Goal: Task Accomplishment & Management: Use online tool/utility

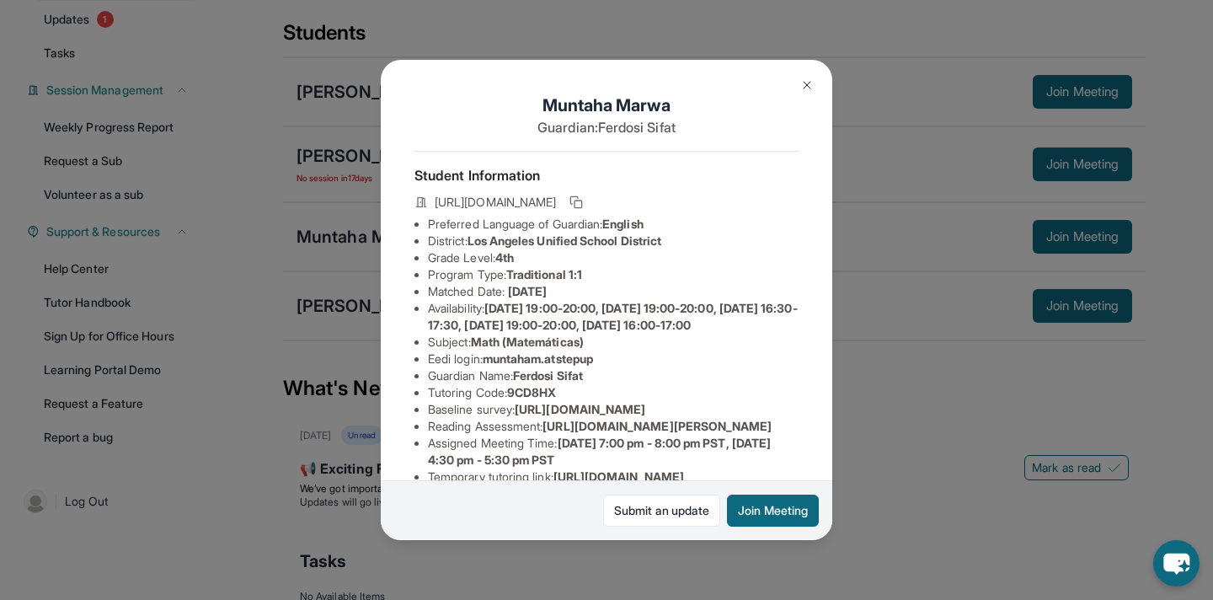
click at [809, 83] on img at bounding box center [806, 84] width 13 height 13
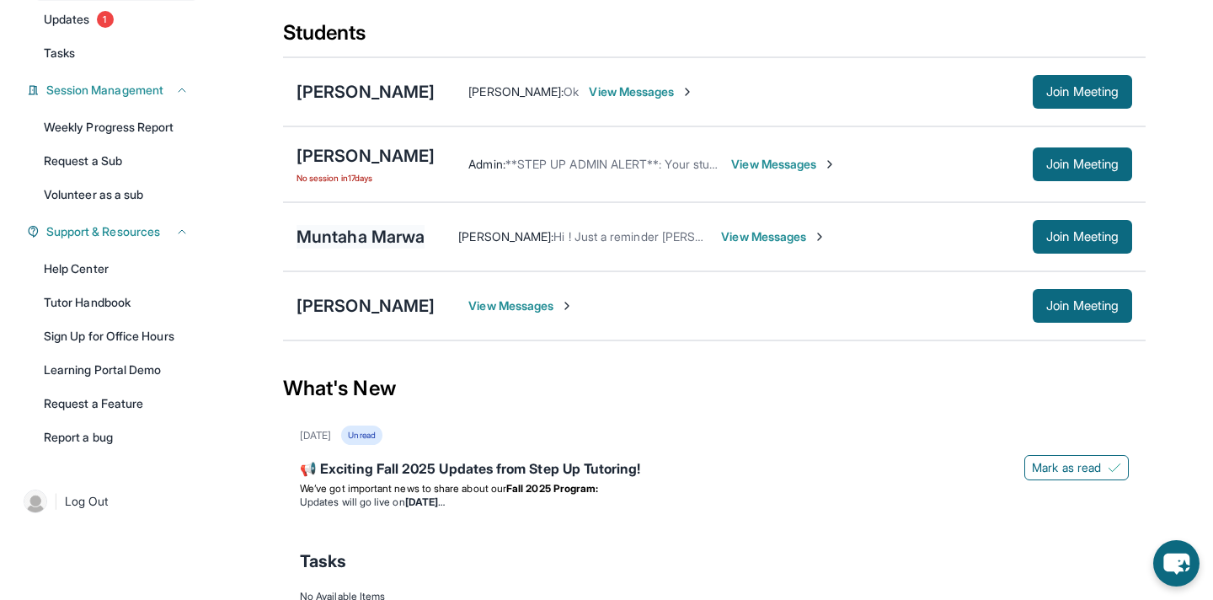
click at [406, 243] on div "Muntaha Marwa" at bounding box center [360, 237] width 128 height 24
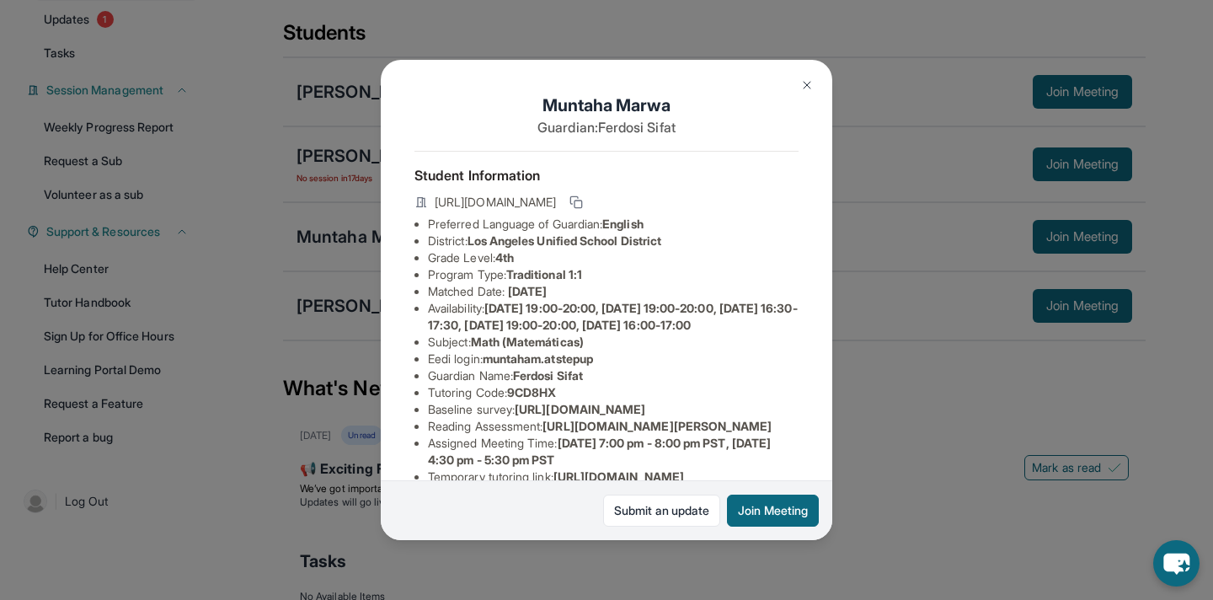
click at [803, 81] on img at bounding box center [806, 84] width 13 height 13
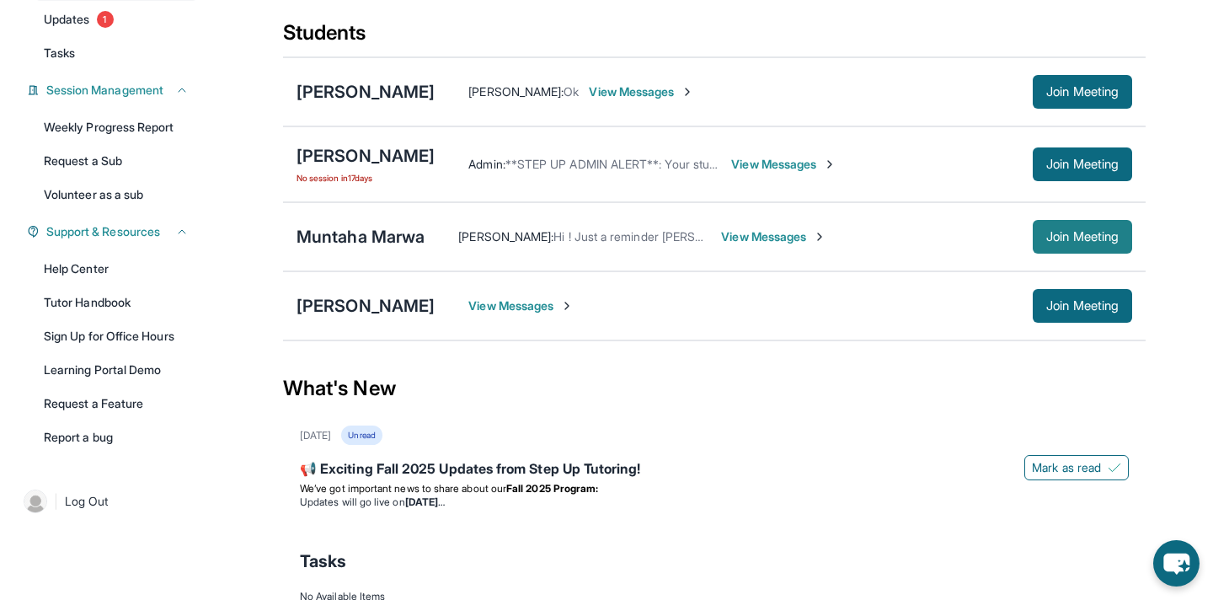
click at [1053, 242] on span "Join Meeting" at bounding box center [1082, 237] width 72 height 10
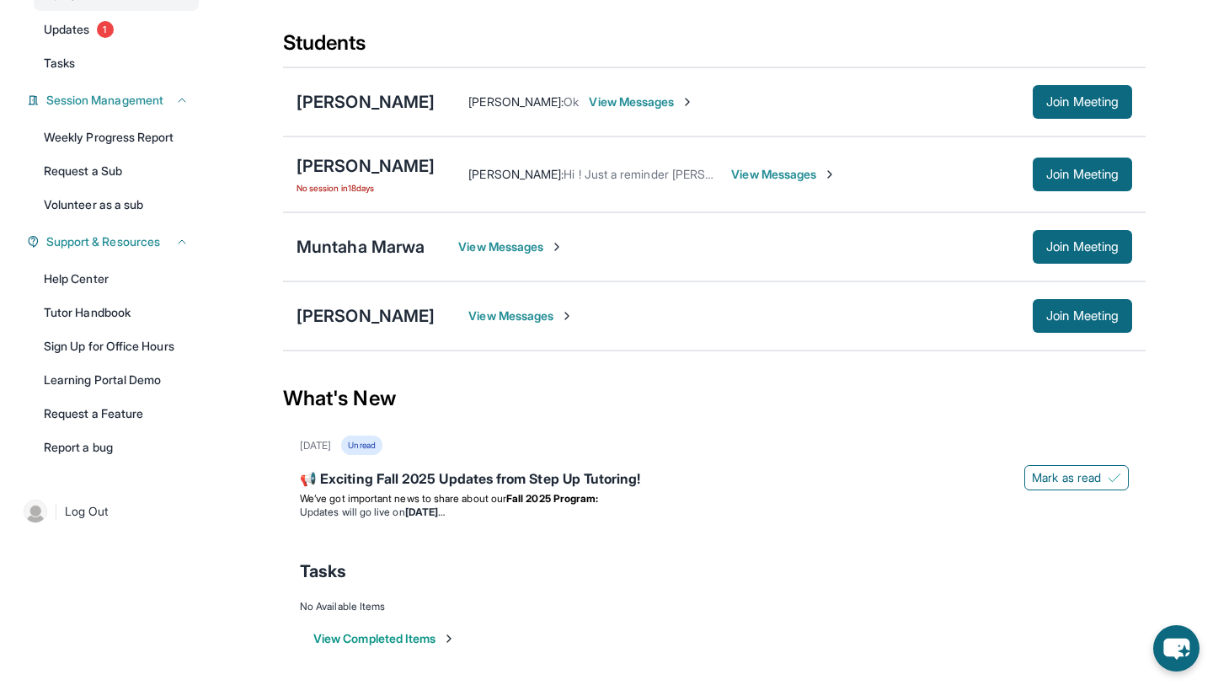
scroll to position [186, 0]
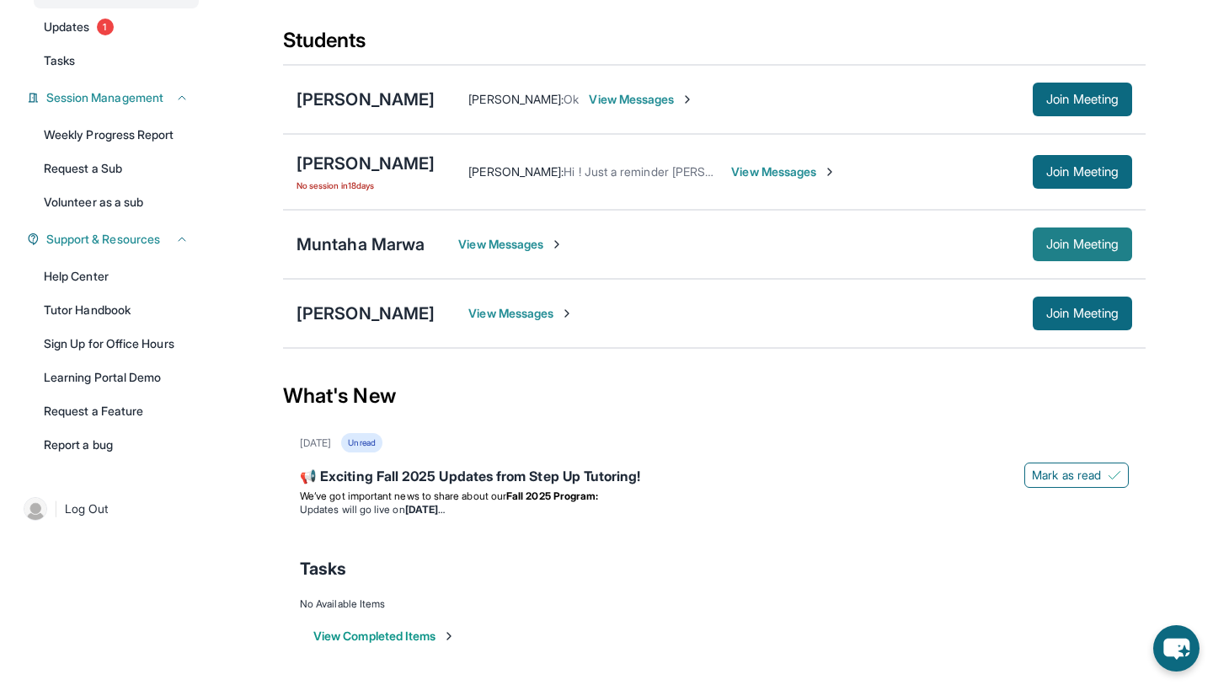
click at [1046, 249] on span "Join Meeting" at bounding box center [1082, 244] width 72 height 10
